Goal: Task Accomplishment & Management: Use online tool/utility

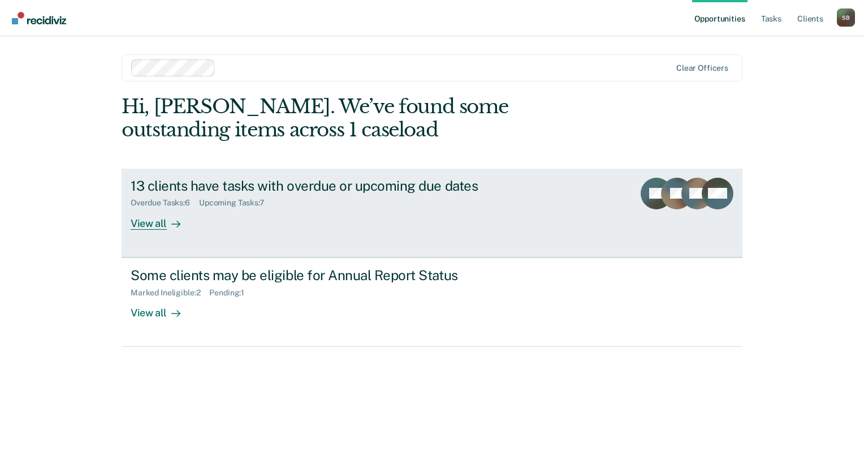
click at [147, 221] on div "View all" at bounding box center [162, 219] width 63 height 22
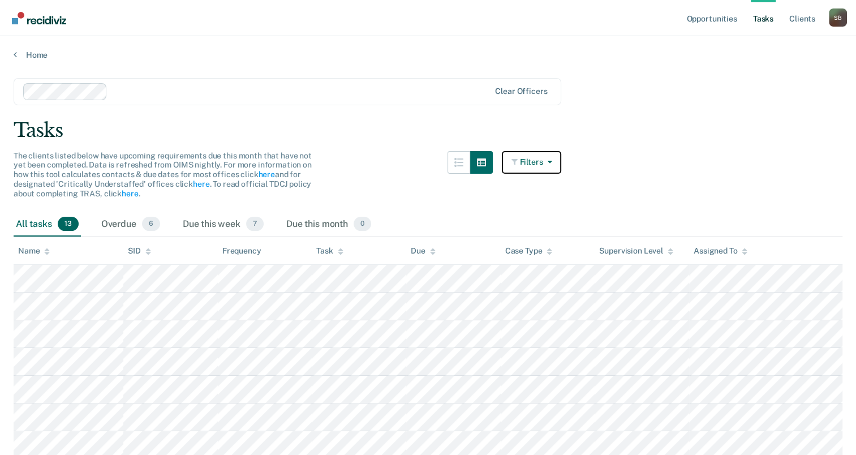
click at [538, 161] on button "Filters" at bounding box center [532, 162] width 60 height 23
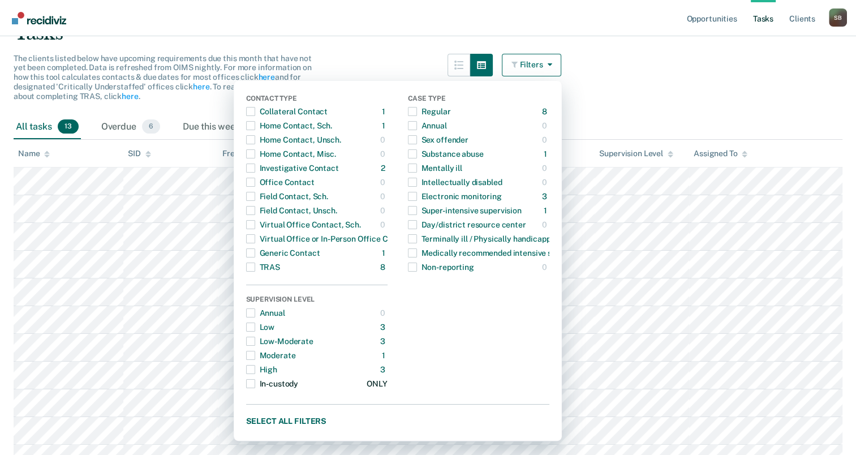
scroll to position [113, 0]
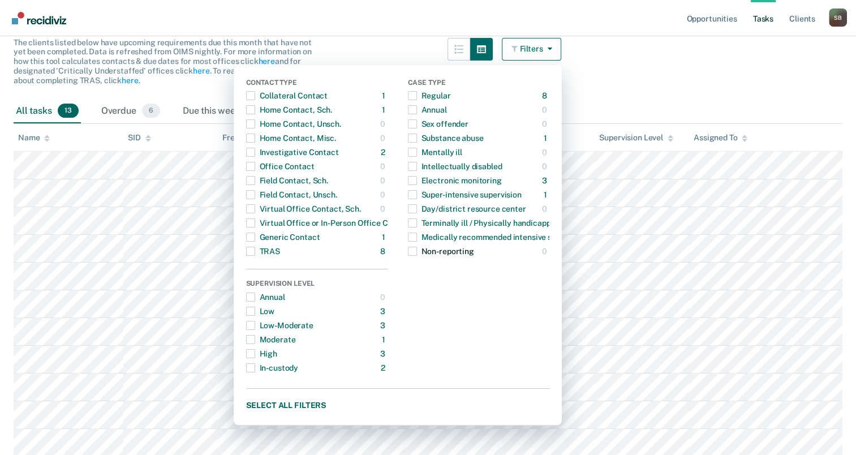
click at [417, 253] on span "button" at bounding box center [412, 251] width 9 height 9
click at [252, 251] on span "button" at bounding box center [250, 251] width 9 height 9
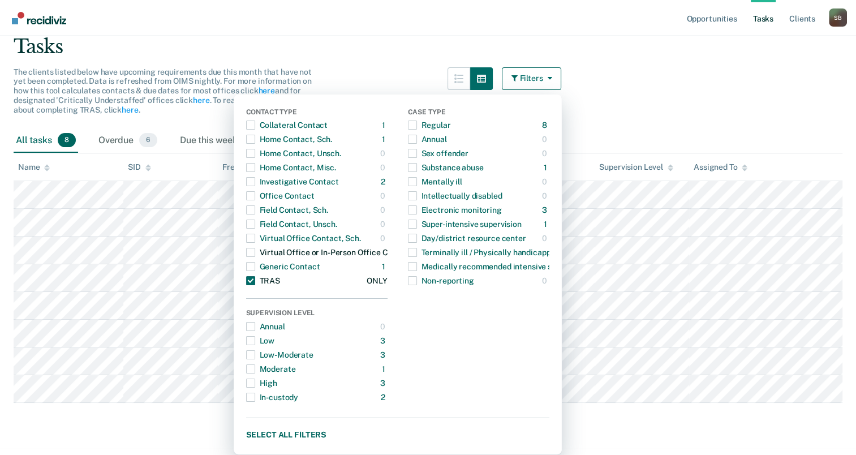
scroll to position [83, 0]
click at [255, 277] on span "button" at bounding box center [250, 281] width 9 height 9
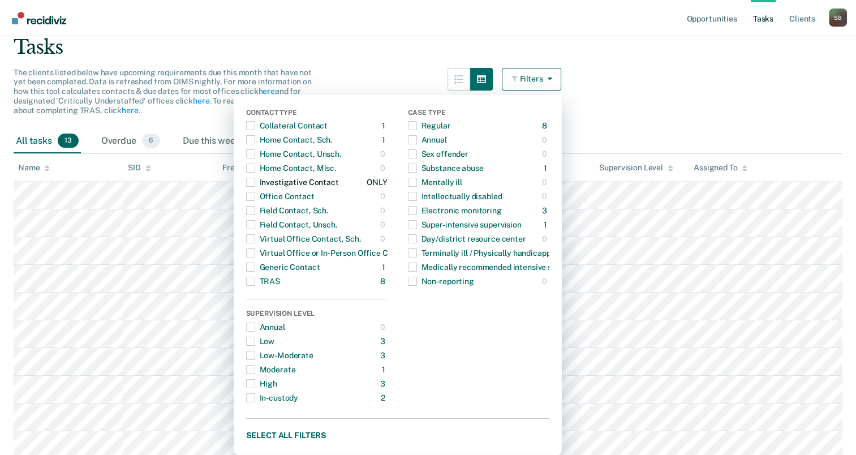
click at [255, 182] on span "button" at bounding box center [250, 182] width 9 height 9
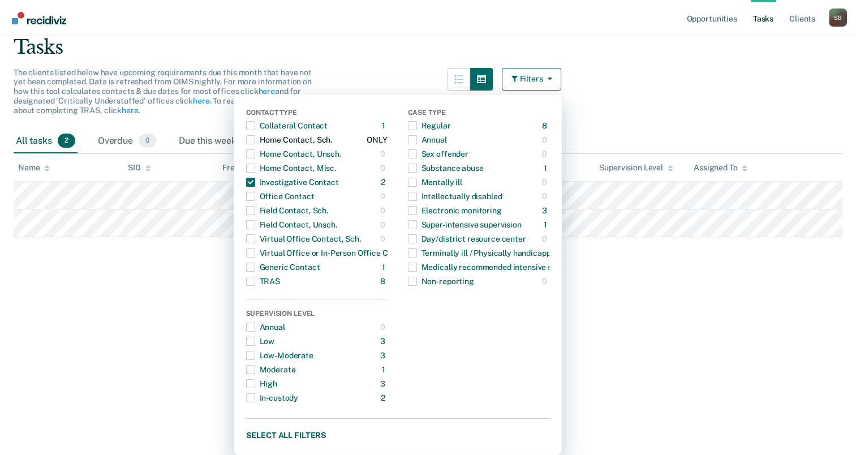
click at [255, 140] on span "button" at bounding box center [250, 139] width 9 height 9
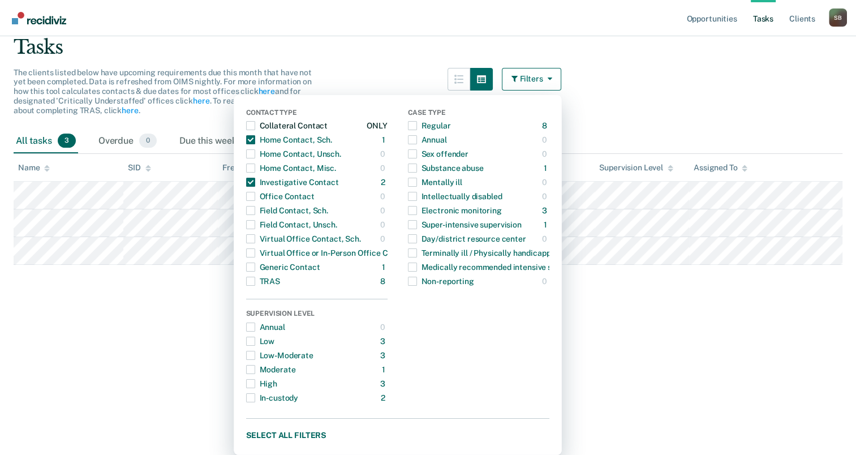
click at [255, 123] on span "button" at bounding box center [250, 125] width 9 height 9
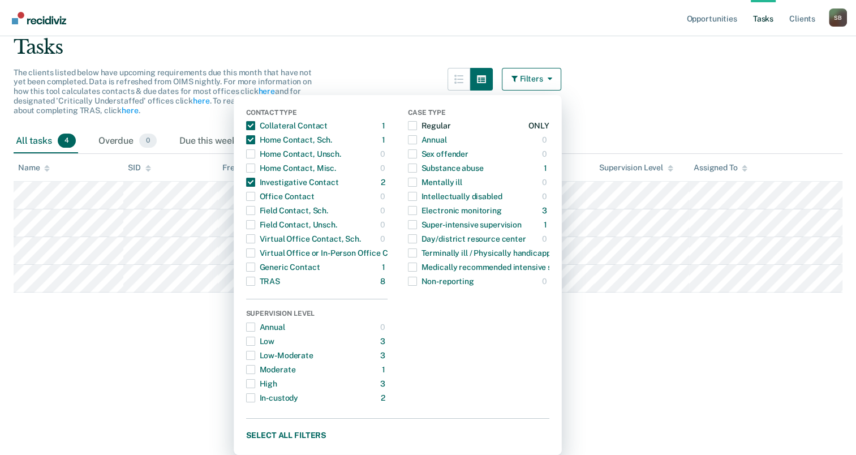
click at [417, 127] on span "button" at bounding box center [412, 125] width 9 height 9
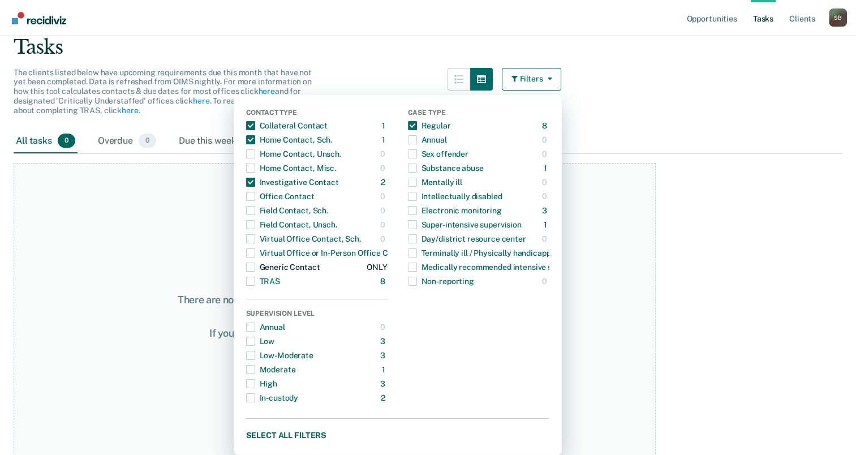
click at [254, 268] on span "button" at bounding box center [250, 266] width 9 height 9
click at [416, 123] on span "button" at bounding box center [412, 125] width 9 height 9
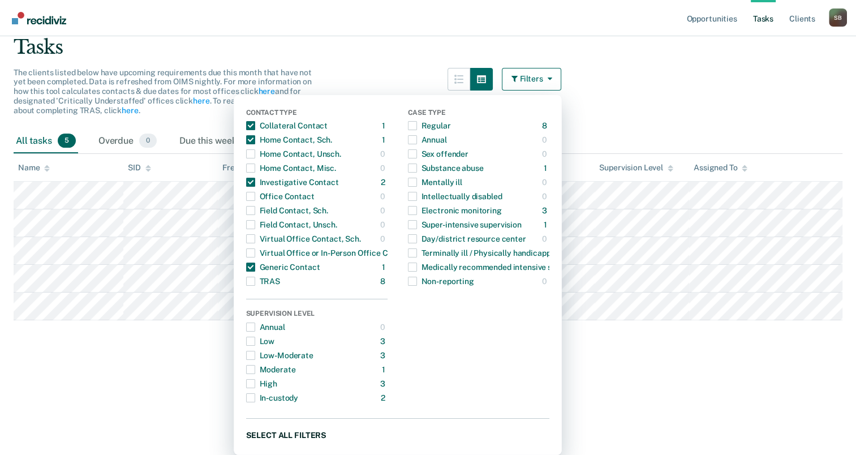
click at [298, 436] on button "Select all filters" at bounding box center [397, 435] width 303 height 14
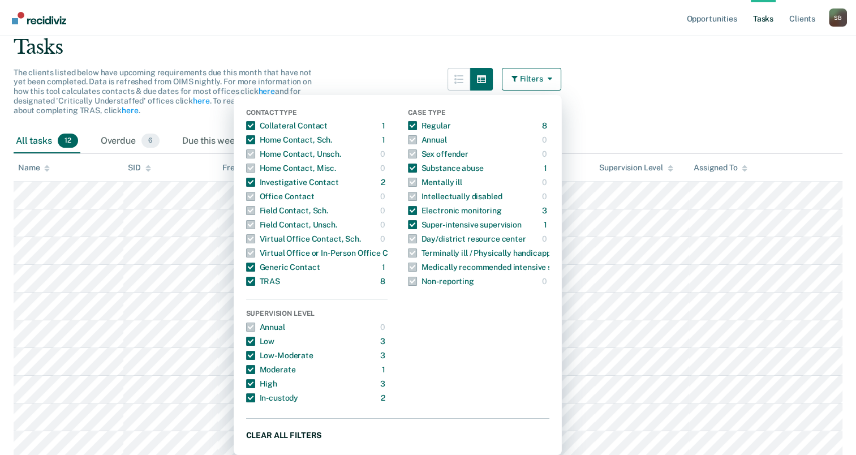
click at [269, 434] on button "Clear all filters" at bounding box center [397, 435] width 303 height 14
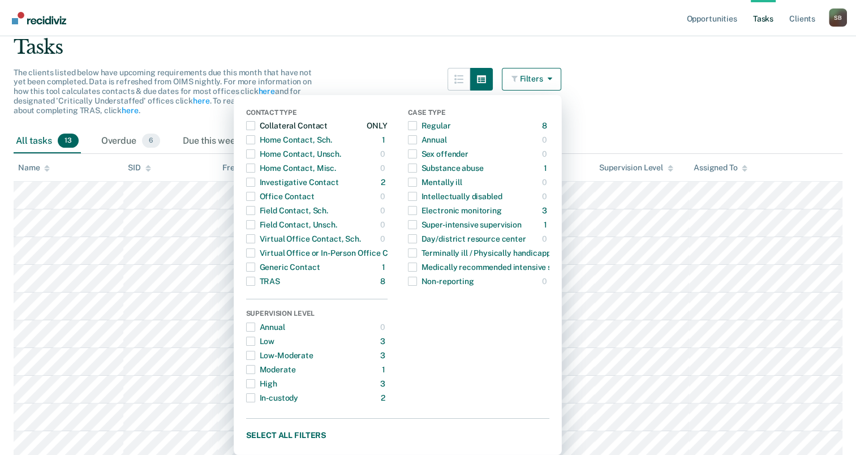
click at [255, 123] on span "button" at bounding box center [250, 125] width 9 height 9
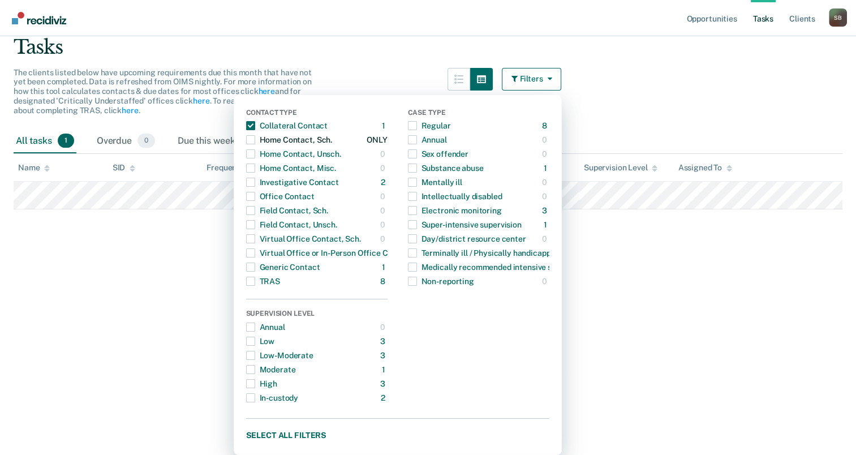
click at [255, 140] on span "button" at bounding box center [250, 139] width 9 height 9
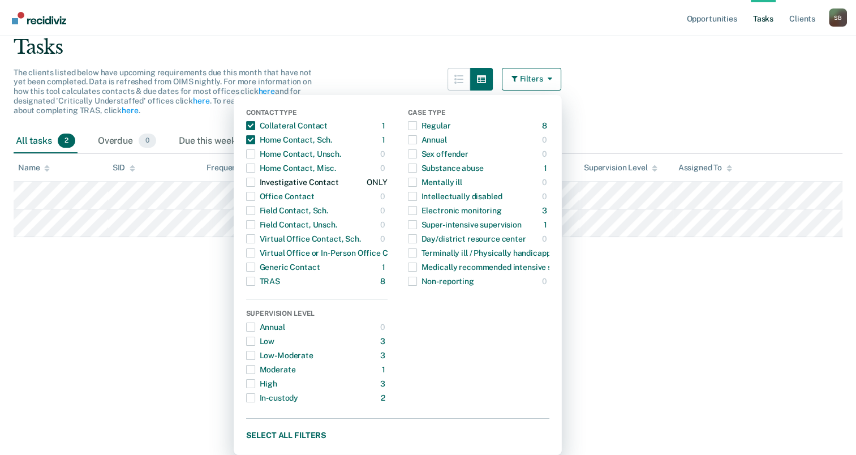
click at [255, 183] on span "button" at bounding box center [250, 182] width 9 height 9
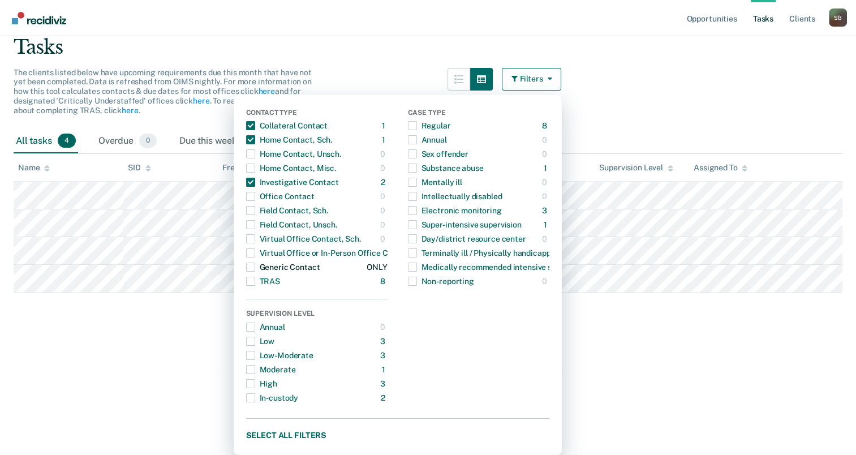
click at [255, 266] on span "button" at bounding box center [250, 266] width 9 height 9
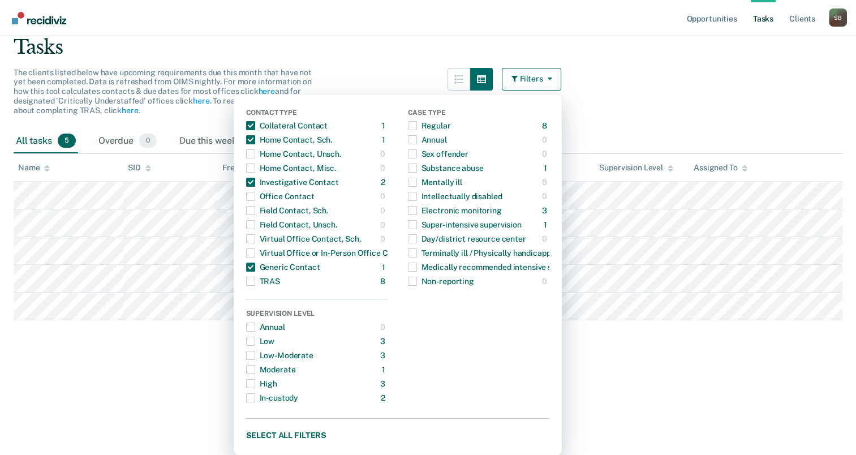
click at [655, 372] on html "Looks like you’re using Internet Explorer 11. For faster loading and a better e…" at bounding box center [428, 144] width 856 height 455
